Goal: Information Seeking & Learning: Find contact information

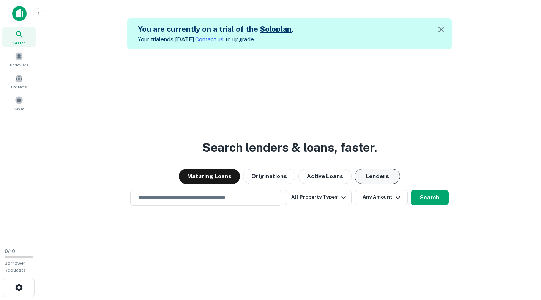
click at [377, 179] on button "Lenders" at bounding box center [378, 176] width 46 height 15
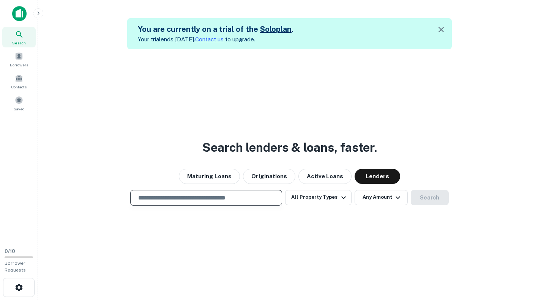
click at [209, 201] on input "text" at bounding box center [206, 198] width 145 height 9
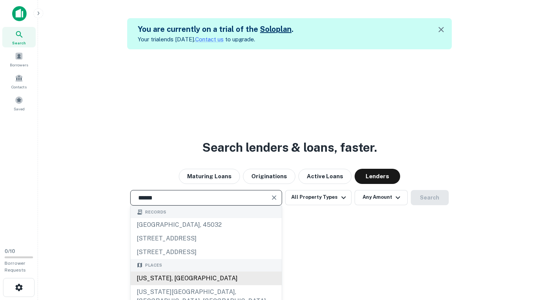
click at [166, 277] on div "Oregon, USA" at bounding box center [206, 279] width 151 height 14
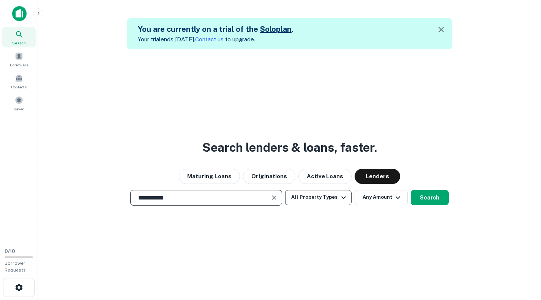
type input "**********"
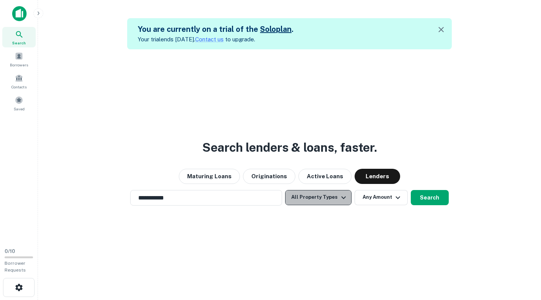
click at [346, 198] on icon "button" at bounding box center [343, 197] width 9 height 9
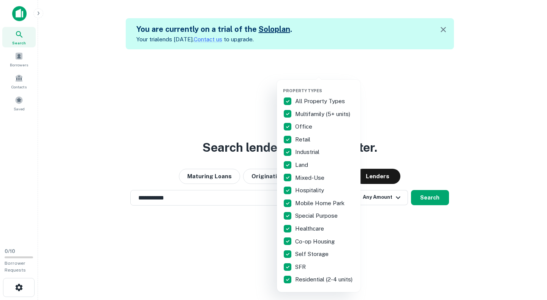
click at [399, 250] on div at bounding box center [273, 150] width 547 height 300
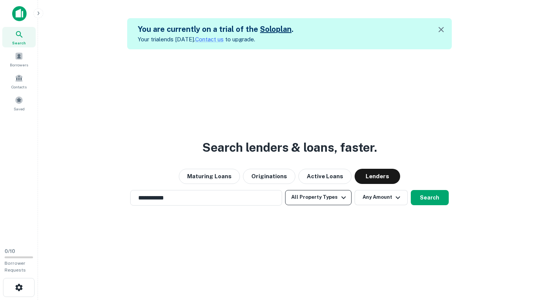
click at [343, 196] on icon "button" at bounding box center [343, 197] width 9 height 9
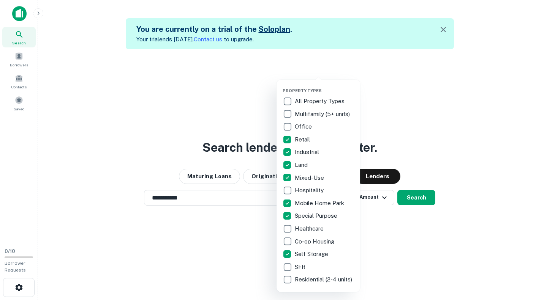
click at [425, 227] on div at bounding box center [273, 150] width 547 height 300
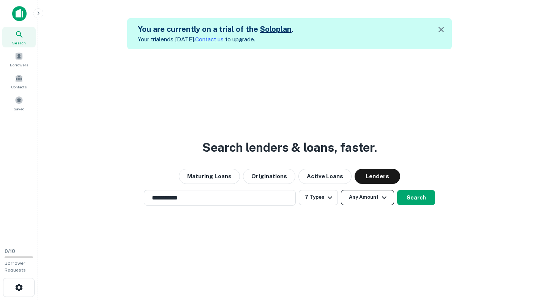
click at [385, 195] on icon "button" at bounding box center [384, 197] width 9 height 9
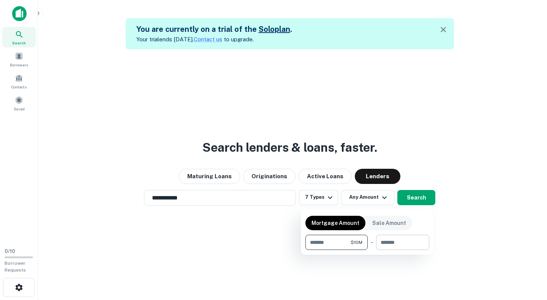
type input "********"
click at [420, 242] on input "number" at bounding box center [400, 242] width 48 height 15
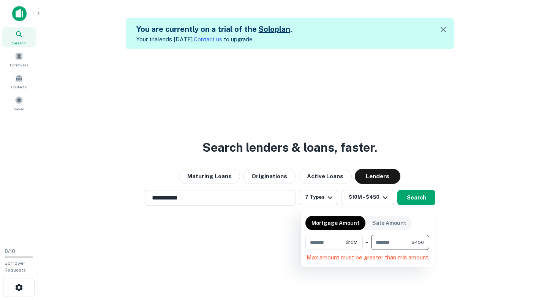
type input "*"
click at [376, 196] on div at bounding box center [273, 150] width 547 height 300
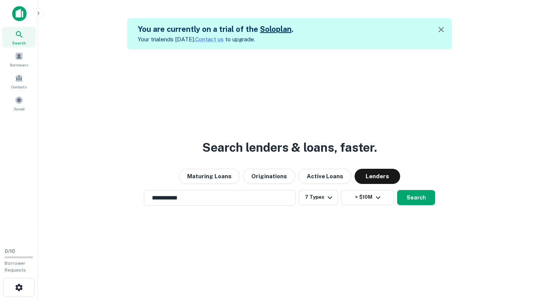
click at [376, 196] on icon "button" at bounding box center [378, 197] width 9 height 9
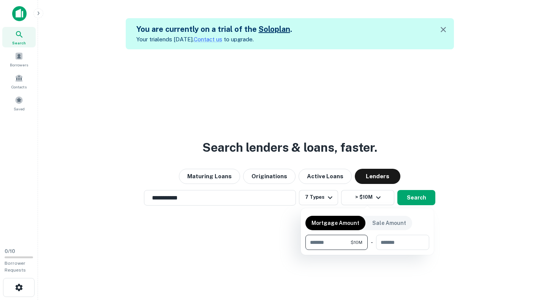
click at [416, 196] on div at bounding box center [273, 150] width 547 height 300
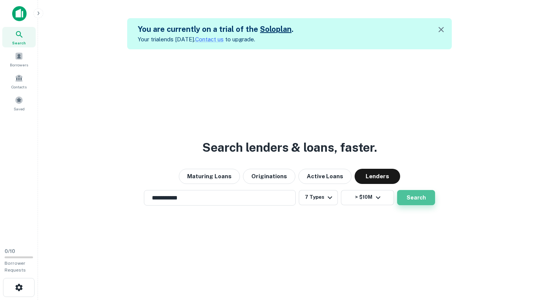
click at [412, 200] on button "Search" at bounding box center [416, 197] width 38 height 15
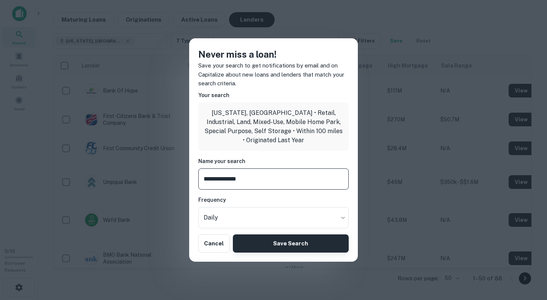
type input "**********"
click at [294, 236] on button "Save Search" at bounding box center [291, 244] width 116 height 18
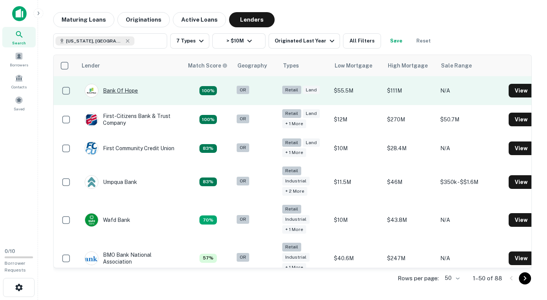
click at [122, 90] on div "Bank Of Hope" at bounding box center [111, 91] width 53 height 14
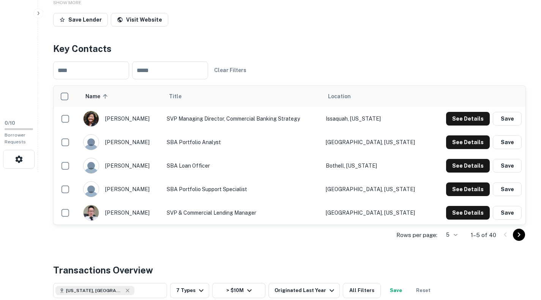
scroll to position [121, 0]
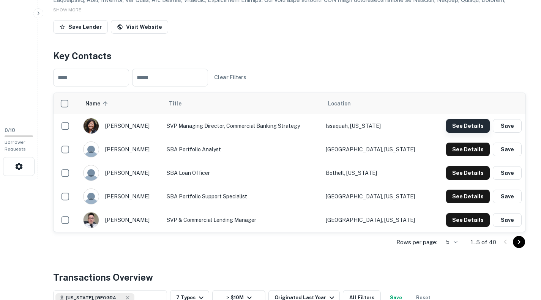
click at [461, 123] on button "See Details" at bounding box center [468, 126] width 44 height 14
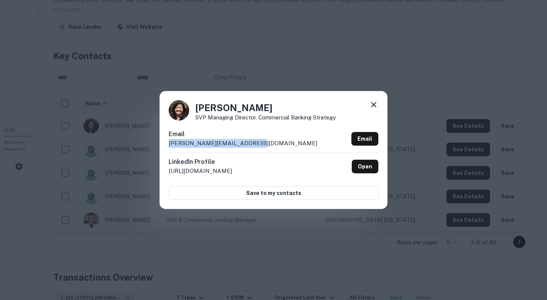
drag, startPoint x: 256, startPoint y: 143, endPoint x: 168, endPoint y: 145, distance: 88.9
click at [168, 145] on div "Leslie Inaba SVP Managing Director, Commercial Banking Strategy Email leslie.in…" at bounding box center [274, 150] width 228 height 118
copy p "leslie.inaba@bankofhope.com"
click at [224, 37] on div "Leslie Inaba SVP Managing Director, Commercial Banking Strategy Email leslie.in…" at bounding box center [273, 150] width 547 height 300
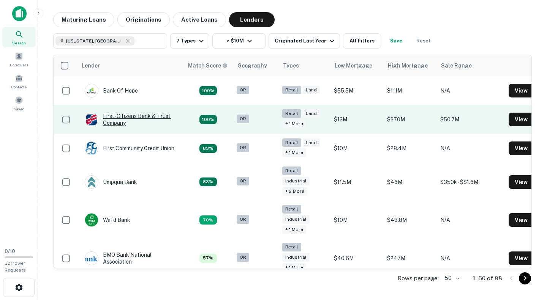
click at [146, 117] on div "First-citizens Bank & Trust Company" at bounding box center [130, 120] width 91 height 14
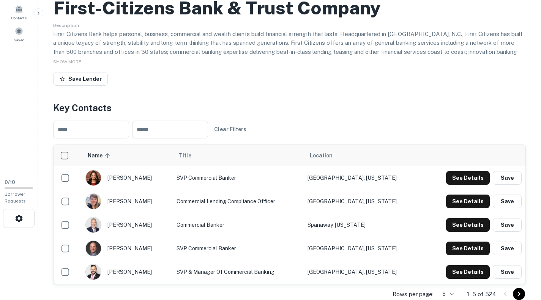
scroll to position [76, 0]
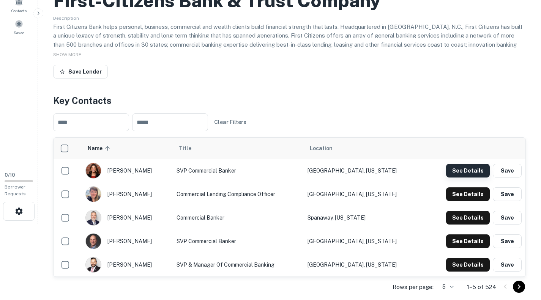
click at [467, 170] on button "See Details" at bounding box center [468, 171] width 44 height 14
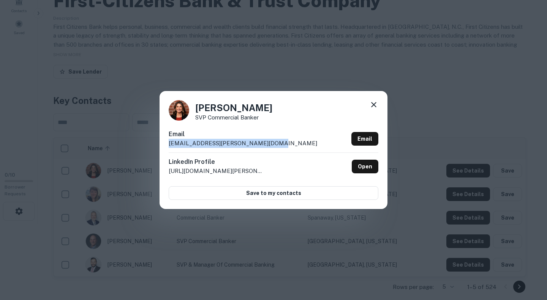
drag, startPoint x: 270, startPoint y: 145, endPoint x: 168, endPoint y: 145, distance: 101.4
click at [168, 145] on div "Kelsey Skidmore SVP Commercial Banker Email kelsey.skidmore@firstcitizens.com E…" at bounding box center [274, 150] width 228 height 118
copy p "kelsey.skidmore@firstcitizens.com"
click at [373, 106] on icon at bounding box center [373, 104] width 5 height 5
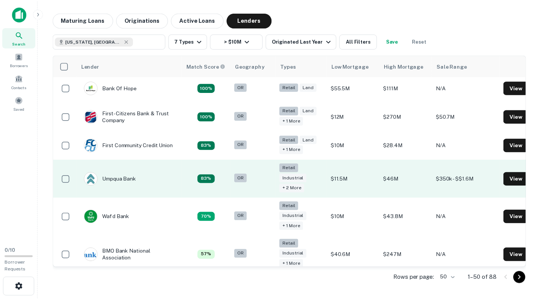
scroll to position [11, 0]
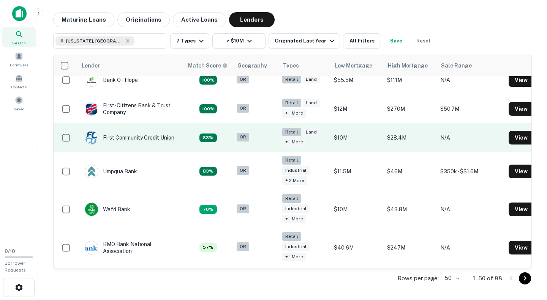
click at [142, 136] on div "First Community Credit Union" at bounding box center [130, 138] width 90 height 14
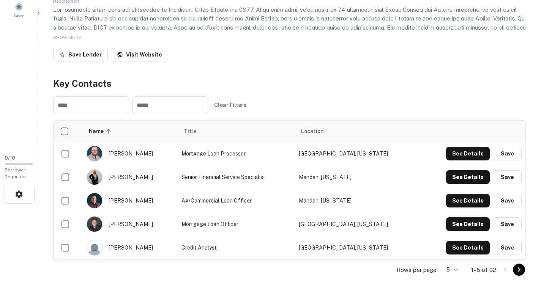
scroll to position [94, 0]
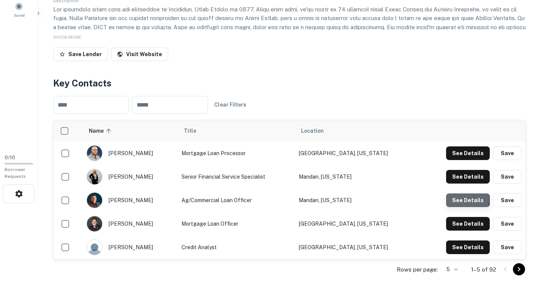
click at [456, 199] on button "See Details" at bounding box center [468, 201] width 44 height 14
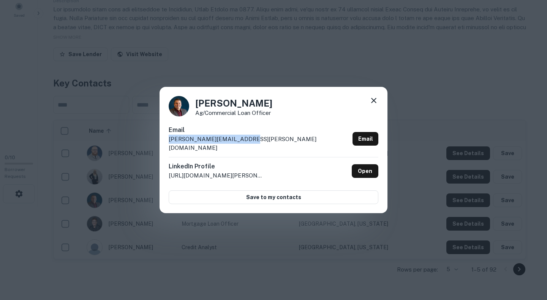
drag, startPoint x: 246, startPoint y: 144, endPoint x: 164, endPoint y: 143, distance: 81.7
click at [164, 143] on div "Matthew Dahlke Ag/Commercial Loan Officer Email matthew.dahlke@myfccu.com Email…" at bounding box center [274, 150] width 228 height 127
copy p "matthew.dahlke@myfccu.com"
click at [376, 105] on icon at bounding box center [373, 100] width 9 height 9
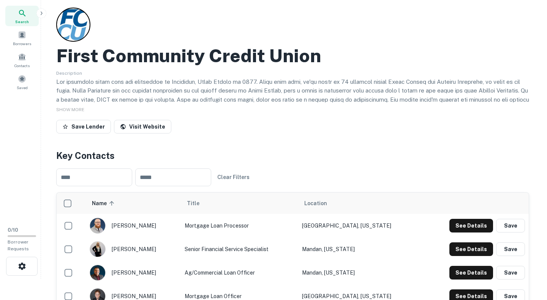
scroll to position [0, 0]
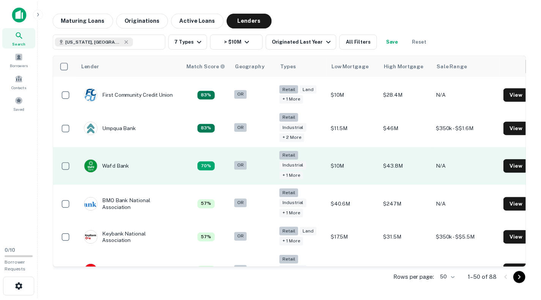
scroll to position [79, 0]
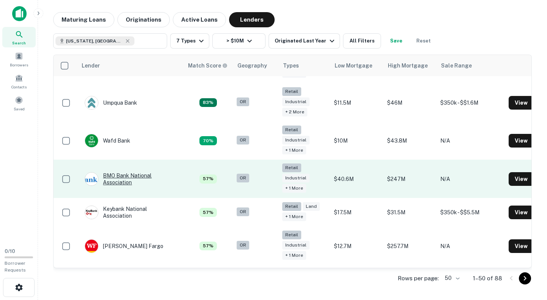
click at [121, 175] on div "BMO Bank National Association" at bounding box center [130, 179] width 91 height 14
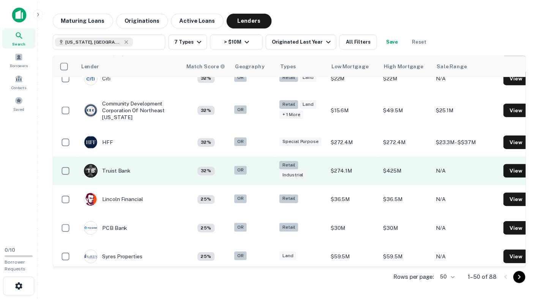
scroll to position [515, 0]
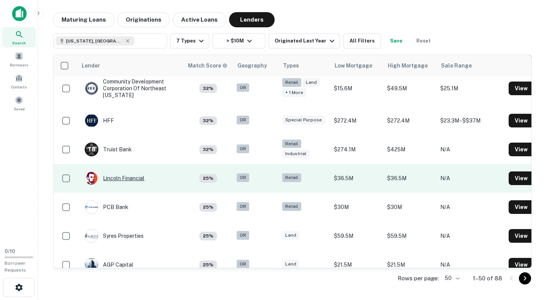
click at [137, 178] on div "Lincoln Financial" at bounding box center [115, 179] width 60 height 14
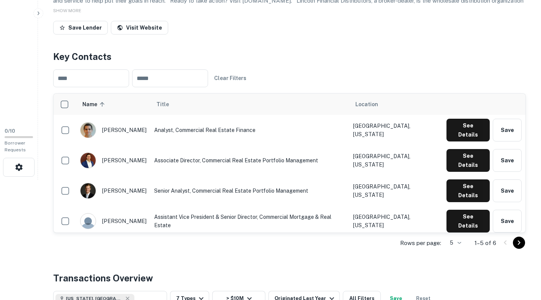
scroll to position [123, 0]
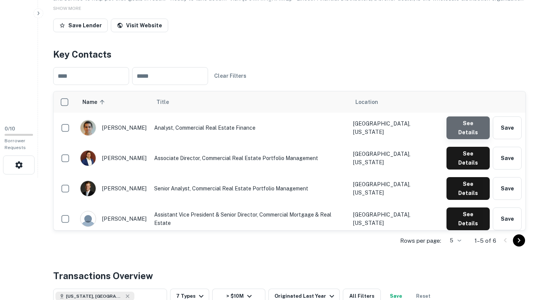
click at [477, 128] on button "See Details" at bounding box center [468, 128] width 43 height 23
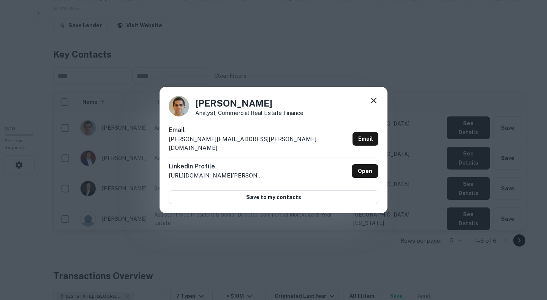
click at [236, 142] on div "Email josh.poznanski@lfg.com Email" at bounding box center [274, 142] width 210 height 32
drag, startPoint x: 236, startPoint y: 142, endPoint x: 164, endPoint y: 147, distance: 72.3
click at [164, 147] on div "Josh Poznanski Analyst, Commercial Real Estate Finance Email josh.poznanski@lfg…" at bounding box center [274, 150] width 228 height 127
copy p "josh.poznanski@lfg.com"
click at [372, 103] on icon at bounding box center [373, 100] width 5 height 5
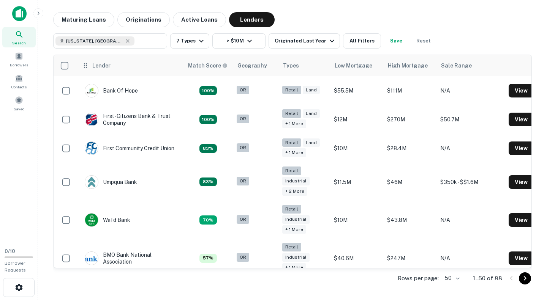
scroll to position [515, 0]
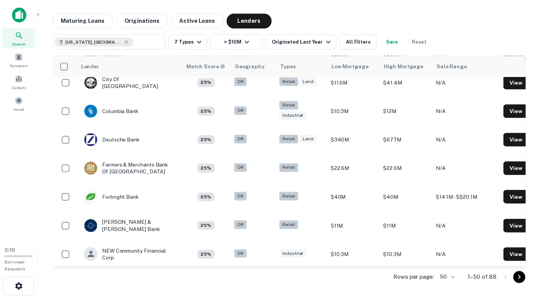
scroll to position [940, 0]
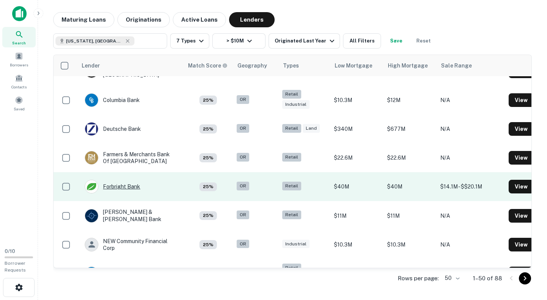
click at [123, 188] on div "Forbright Bank" at bounding box center [112, 187] width 55 height 14
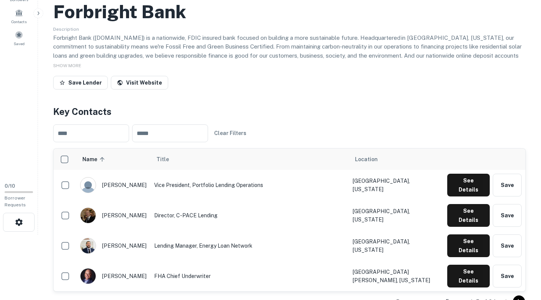
scroll to position [94, 0]
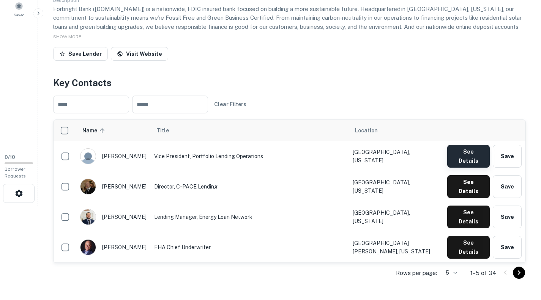
click at [470, 157] on button "See Details" at bounding box center [468, 156] width 43 height 23
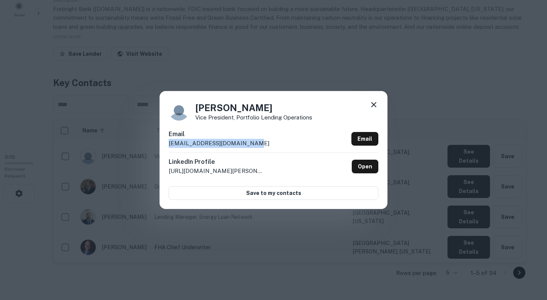
drag, startPoint x: 259, startPoint y: 142, endPoint x: 166, endPoint y: 151, distance: 93.1
click at [166, 151] on div "Michael Sanctis Vice President, Portfolio Lending Operations Email msanctis@for…" at bounding box center [274, 150] width 228 height 118
copy p "msanctis@forbrightbank.com"
click at [375, 107] on icon at bounding box center [373, 104] width 5 height 5
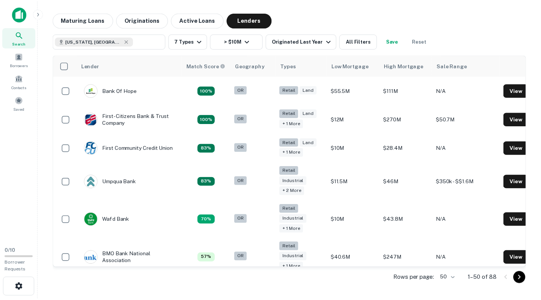
scroll to position [940, 0]
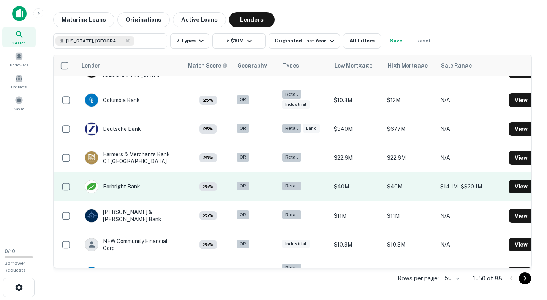
click at [129, 190] on div "Forbright Bank" at bounding box center [112, 187] width 55 height 14
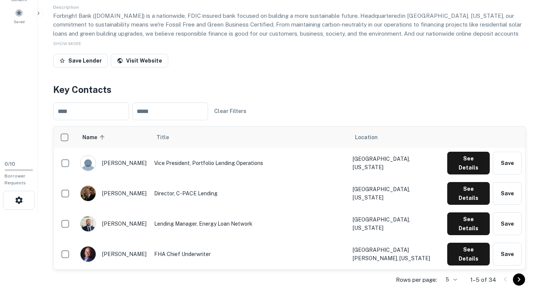
scroll to position [90, 0]
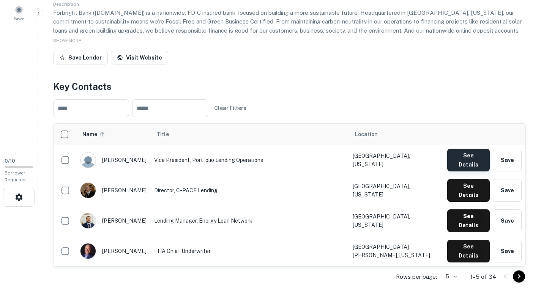
click at [462, 153] on button "See Details" at bounding box center [468, 160] width 43 height 23
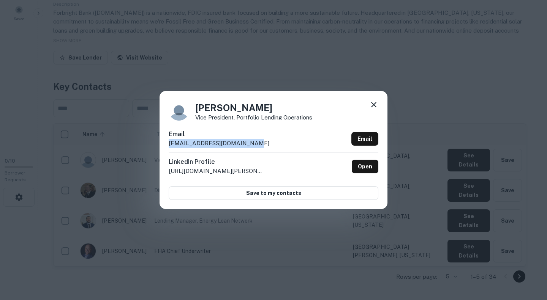
drag, startPoint x: 256, startPoint y: 145, endPoint x: 168, endPoint y: 149, distance: 88.2
click at [168, 149] on div "Michael Sanctis Vice President, Portfolio Lending Operations Email msanctis@for…" at bounding box center [274, 150] width 228 height 118
copy p "msanctis@forbrightbank.com"
click at [377, 102] on icon at bounding box center [373, 104] width 9 height 9
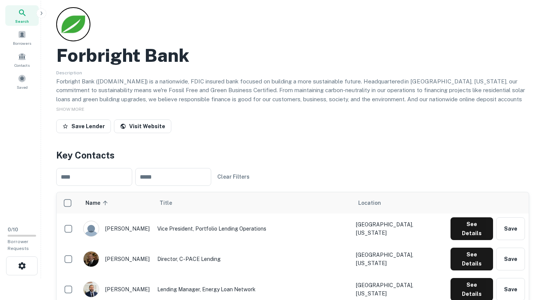
scroll to position [0, 0]
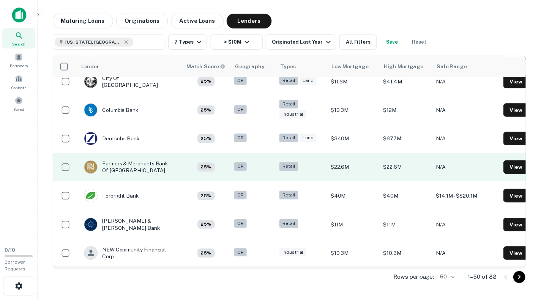
scroll to position [940, 0]
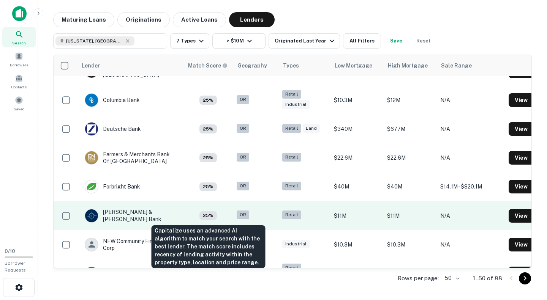
click at [223, 225] on div "Capitalize uses an advanced AI algorithm to match your search with the best len…" at bounding box center [208, 244] width 115 height 49
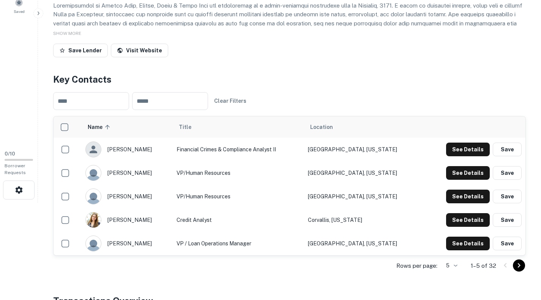
scroll to position [98, 0]
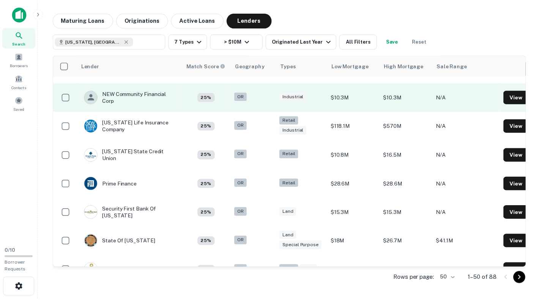
scroll to position [1100, 0]
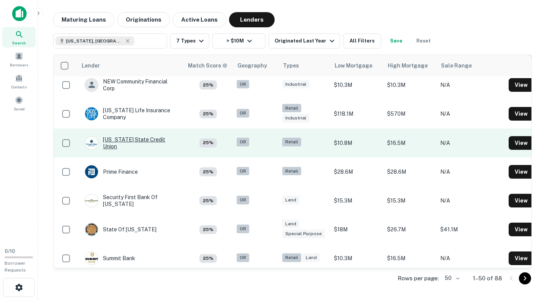
click at [134, 138] on div "Oregon State Credit Union" at bounding box center [130, 143] width 91 height 14
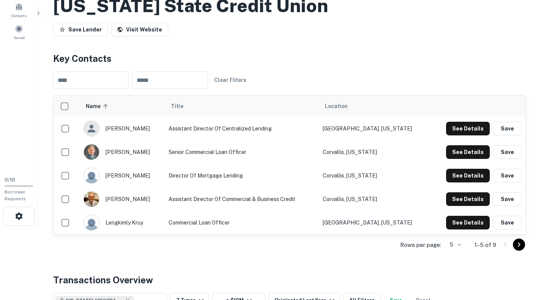
scroll to position [72, 0]
click at [461, 226] on button "See Details" at bounding box center [468, 223] width 44 height 14
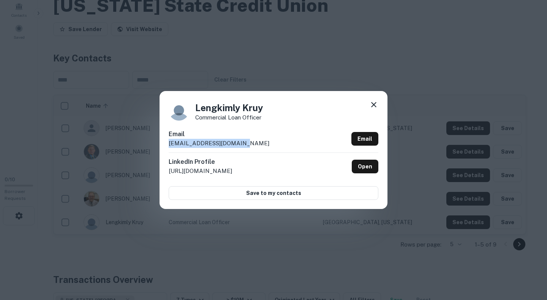
drag, startPoint x: 248, startPoint y: 138, endPoint x: 251, endPoint y: 145, distance: 7.8
click at [251, 145] on div "Email lkruy@oregonstatecu.com Email" at bounding box center [274, 141] width 210 height 23
copy div "lkruy@oregonstatecu.com"
click at [372, 108] on icon at bounding box center [373, 104] width 9 height 9
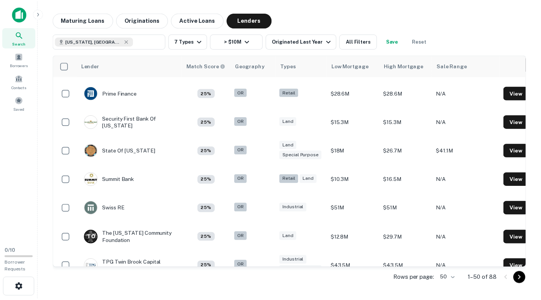
scroll to position [1183, 0]
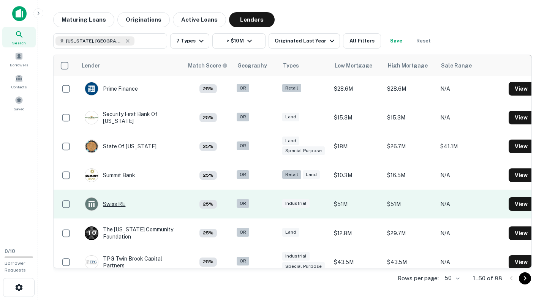
click at [107, 203] on div "Swiss RE" at bounding box center [105, 205] width 41 height 14
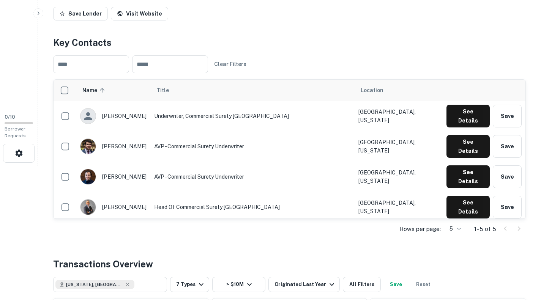
scroll to position [135, 0]
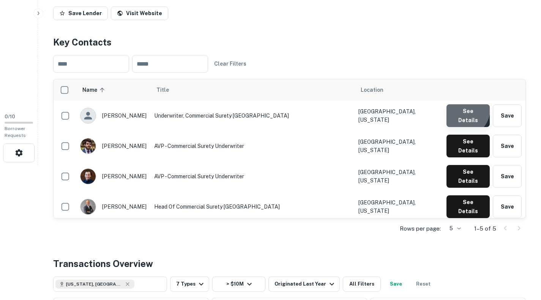
click at [464, 111] on button "See Details" at bounding box center [468, 115] width 43 height 23
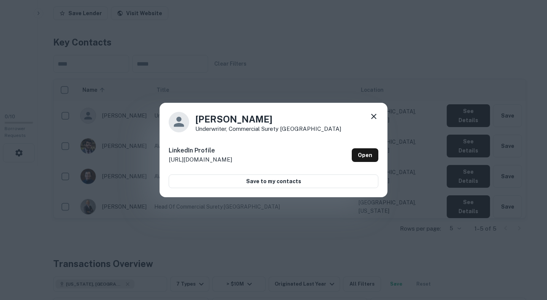
click at [373, 116] on icon at bounding box center [373, 116] width 5 height 5
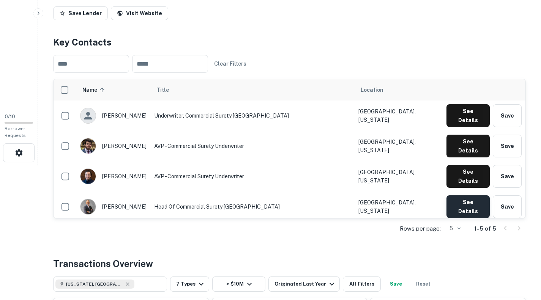
click at [454, 196] on button "See Details" at bounding box center [468, 207] width 43 height 23
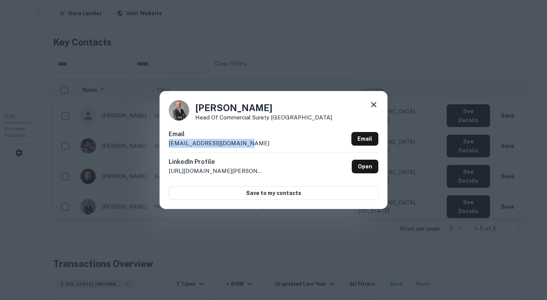
drag, startPoint x: 246, startPoint y: 144, endPoint x: 167, endPoint y: 146, distance: 78.7
click at [167, 146] on div "Gabe Jacquez Head of Commercial Surety North America Email gabe_jacquez@swissre…" at bounding box center [274, 150] width 228 height 118
copy p "gabe_jacquez@swissre.com"
click at [378, 104] on div "Gabe Jacquez Head of Commercial Surety North America Email gabe_jacquez@swissre…" at bounding box center [274, 150] width 228 height 118
click at [373, 104] on icon at bounding box center [373, 104] width 5 height 5
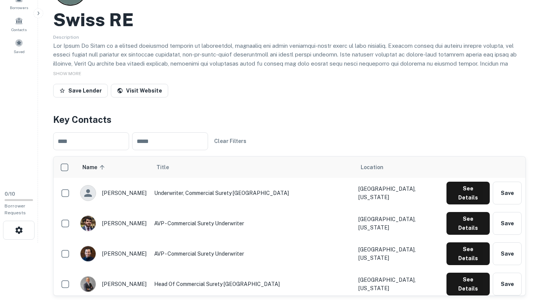
scroll to position [57, 0]
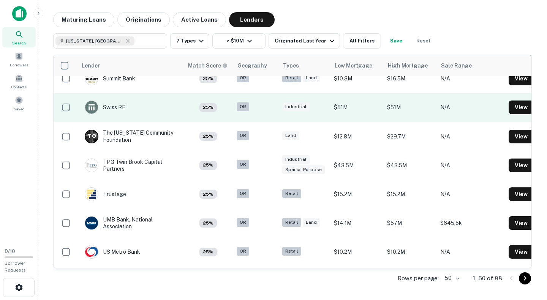
scroll to position [1281, 0]
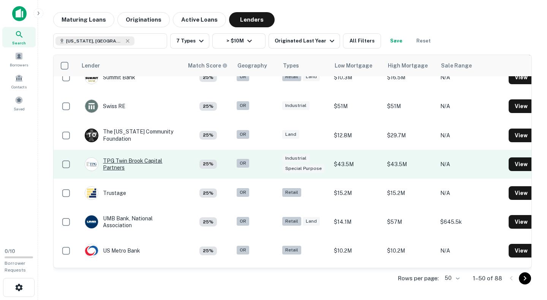
click at [131, 163] on div "TPG Twin Brook Capital Partners" at bounding box center [130, 165] width 91 height 14
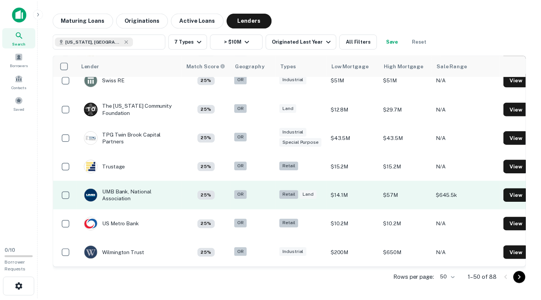
scroll to position [1312, 0]
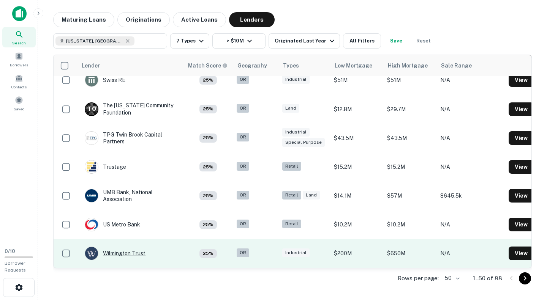
click at [121, 247] on div "Wilmington Trust" at bounding box center [115, 254] width 61 height 14
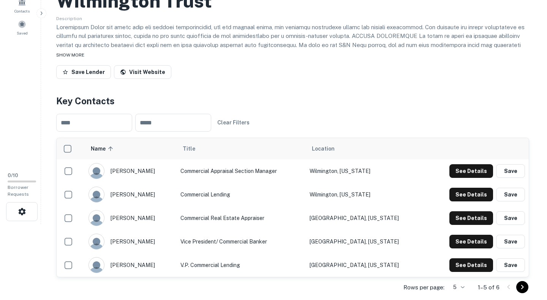
scroll to position [83, 0]
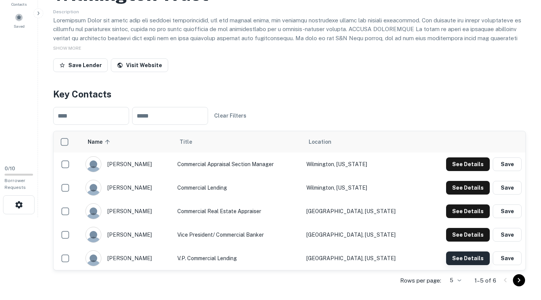
click at [459, 257] on button "See Details" at bounding box center [468, 259] width 44 height 14
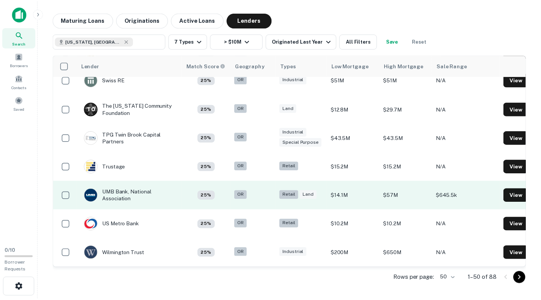
scroll to position [1312, 0]
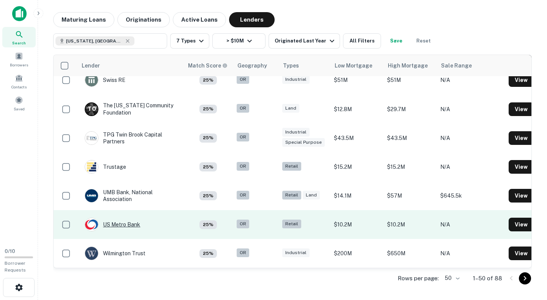
click at [126, 218] on div "US Metro Bank" at bounding box center [112, 225] width 55 height 14
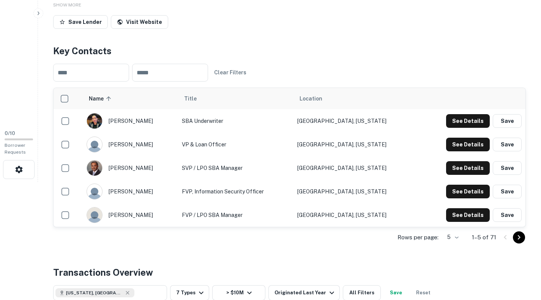
scroll to position [119, 0]
click at [469, 143] on button "See Details" at bounding box center [468, 145] width 44 height 14
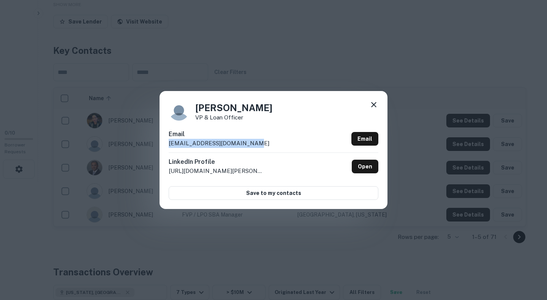
drag, startPoint x: 264, startPoint y: 144, endPoint x: 167, endPoint y: 148, distance: 97.3
click at [167, 148] on div "Andrew Kang VP & Loan Officer Email andrewkang@usmetrobank.com Email LinkedIn P…" at bounding box center [274, 150] width 228 height 118
copy p "andrewkang@usmetrobank.com"
click at [371, 106] on icon at bounding box center [373, 104] width 9 height 9
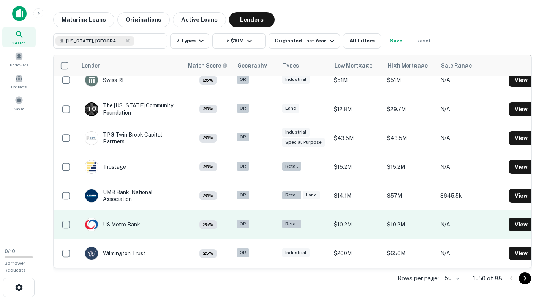
scroll to position [1312, 0]
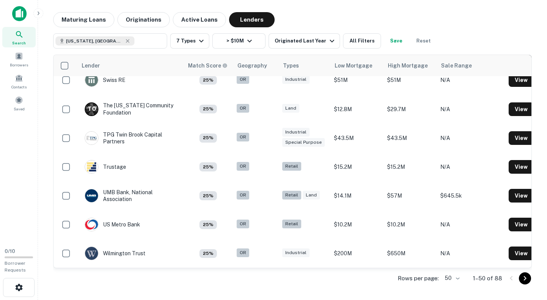
click at [526, 281] on icon "Go to next page" at bounding box center [524, 278] width 9 height 9
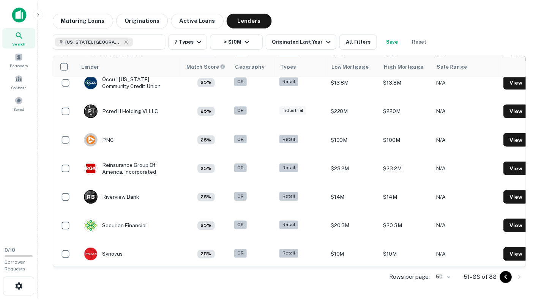
scroll to position [739, 0]
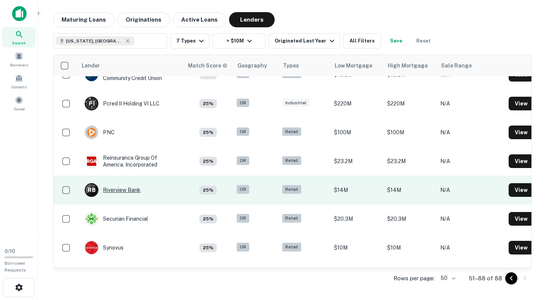
click at [116, 190] on div "R B Riverview Bank" at bounding box center [113, 190] width 56 height 14
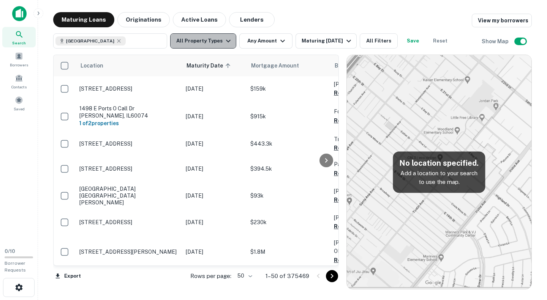
click at [226, 42] on icon "button" at bounding box center [228, 41] width 5 height 3
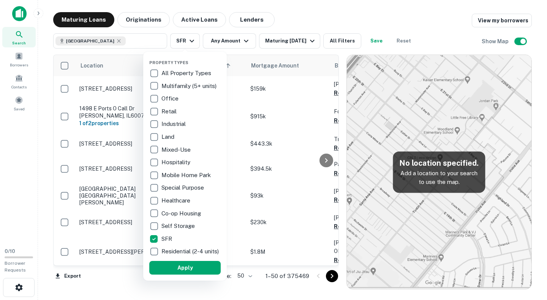
drag, startPoint x: 336, startPoint y: 81, endPoint x: 335, endPoint y: 77, distance: 3.8
click at [336, 108] on div at bounding box center [273, 150] width 547 height 300
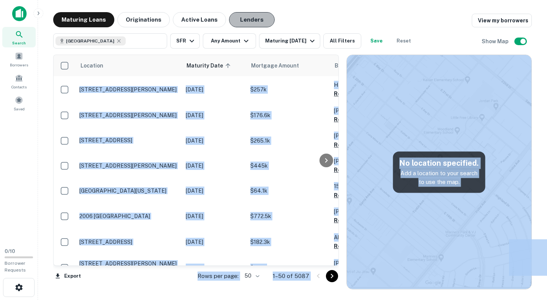
click at [241, 22] on button "Lenders" at bounding box center [252, 19] width 46 height 15
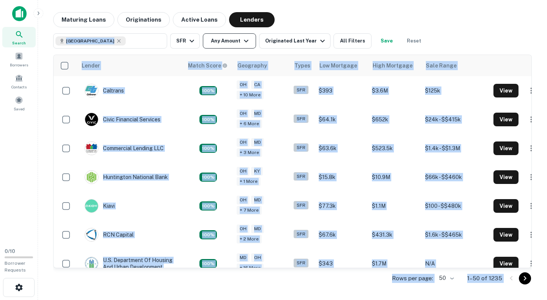
click at [248, 41] on icon "button" at bounding box center [246, 40] width 9 height 9
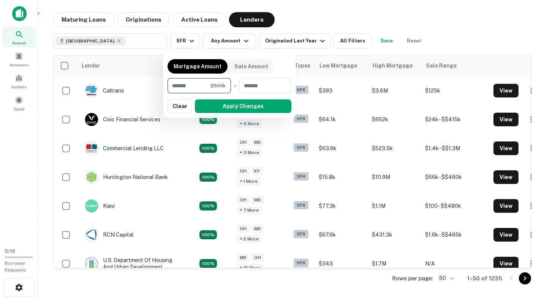
type input "*******"
click at [222, 105] on button "Apply Changes" at bounding box center [243, 107] width 96 height 14
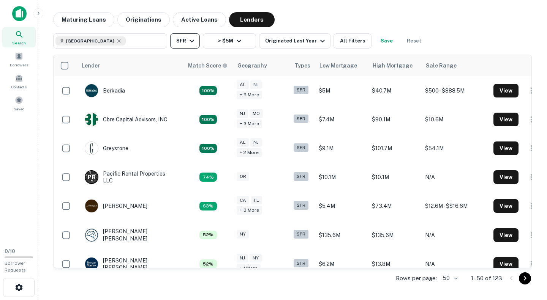
click at [192, 40] on icon "button" at bounding box center [191, 40] width 9 height 9
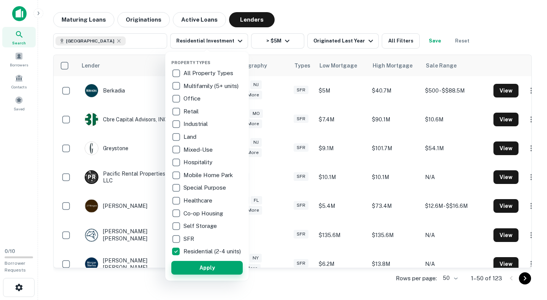
click at [189, 275] on button "Apply" at bounding box center [206, 268] width 71 height 14
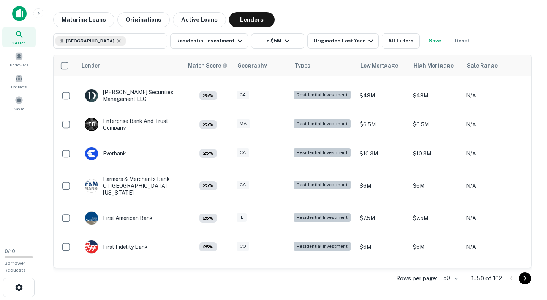
scroll to position [546, 0]
